Goal: Find specific page/section: Find specific page/section

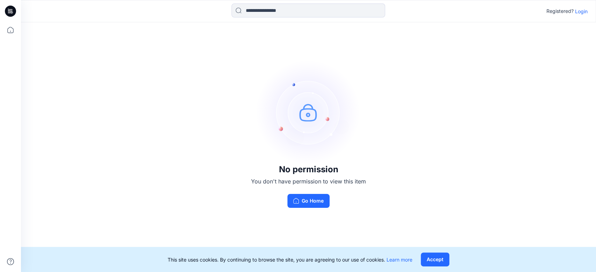
click at [586, 10] on p "Login" at bounding box center [581, 11] width 13 height 7
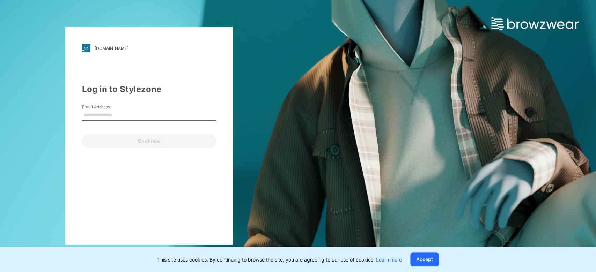
type input "**********"
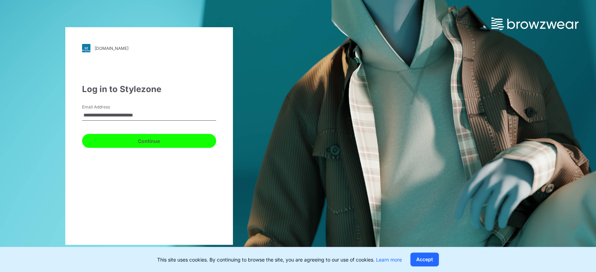
click at [149, 147] on button "Continue" at bounding box center [149, 141] width 134 height 14
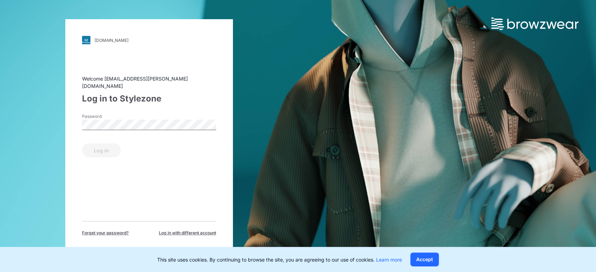
click at [123, 127] on div "Password" at bounding box center [149, 123] width 134 height 21
click at [115, 144] on button "Log in" at bounding box center [101, 150] width 39 height 14
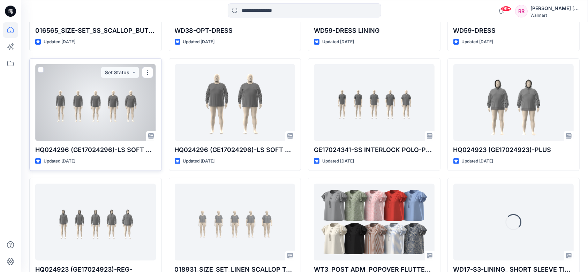
scroll to position [330, 0]
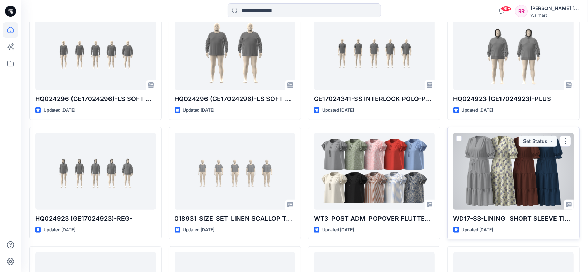
click at [506, 179] on div at bounding box center [514, 171] width 121 height 77
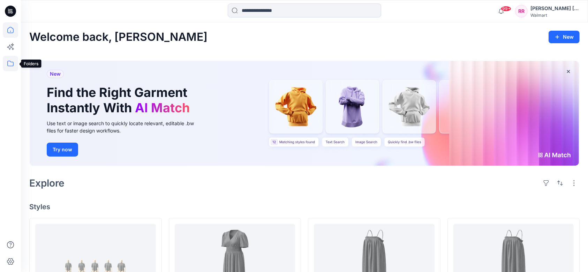
click at [9, 61] on icon at bounding box center [10, 64] width 6 height 6
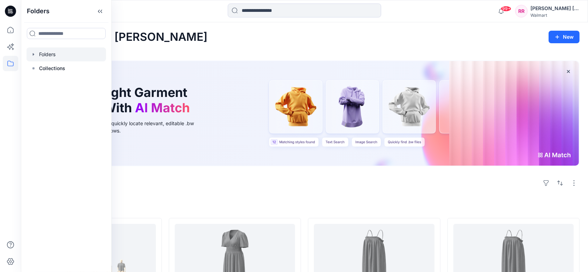
click at [59, 55] on div at bounding box center [67, 54] width 80 height 14
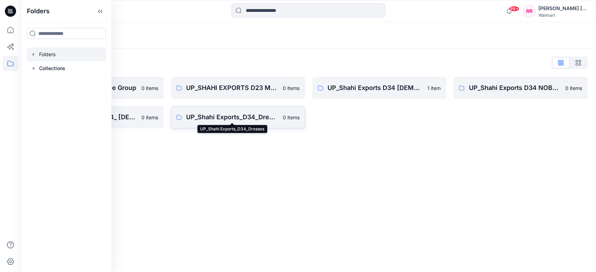
click at [227, 118] on p "UP_Shahi Exports_D34_Dresses" at bounding box center [232, 117] width 92 height 10
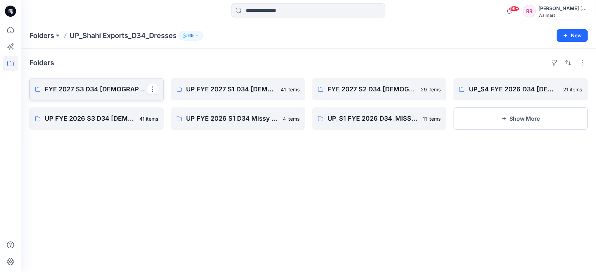
click at [108, 88] on p "FYE 2027 S3 D34 [DEMOGRAPHIC_DATA] Dresses - Shahi" at bounding box center [96, 89] width 102 height 10
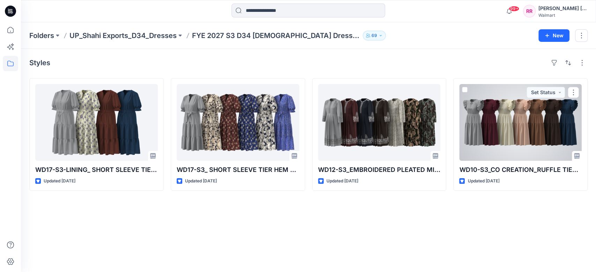
click at [505, 134] on div at bounding box center [520, 122] width 123 height 77
